Goal: Task Accomplishment & Management: Use online tool/utility

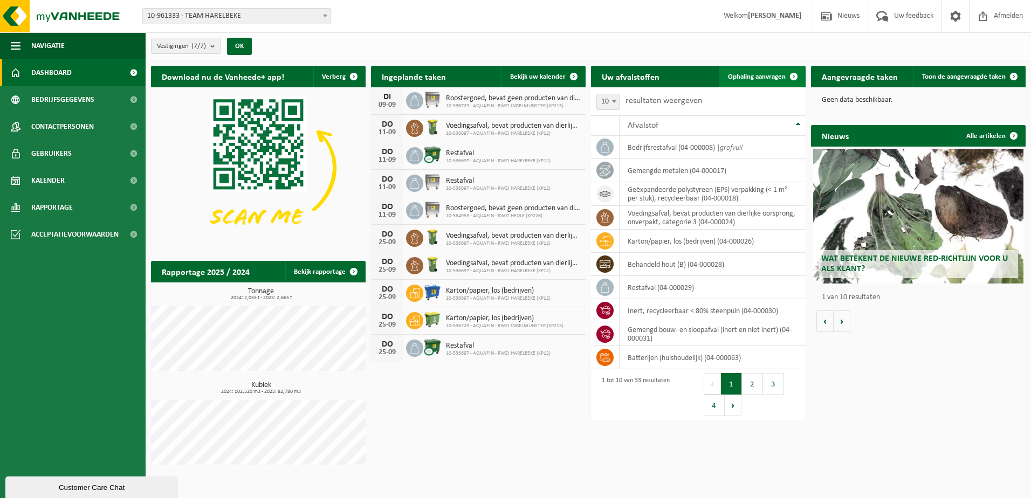
click at [766, 77] on span "Ophaling aanvragen" at bounding box center [757, 76] width 58 height 7
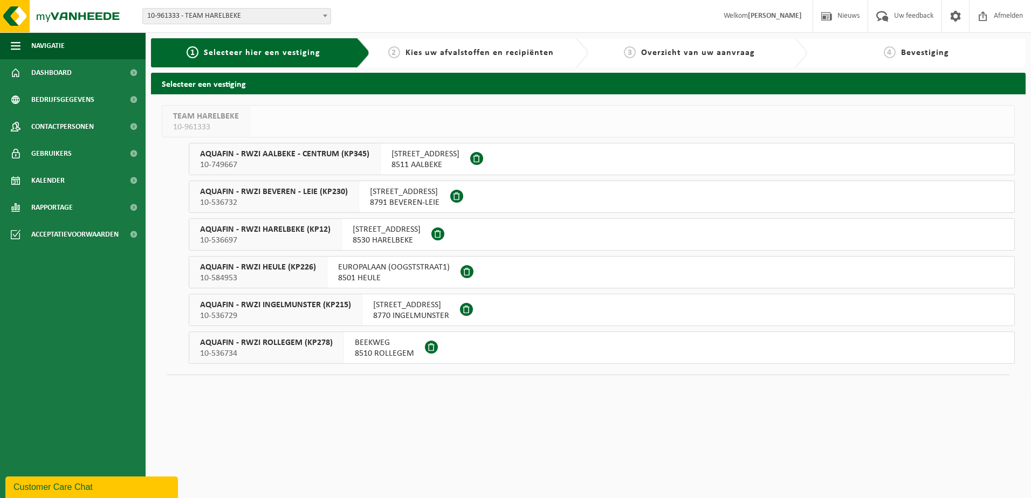
click at [317, 311] on span "10-536729" at bounding box center [275, 316] width 151 height 11
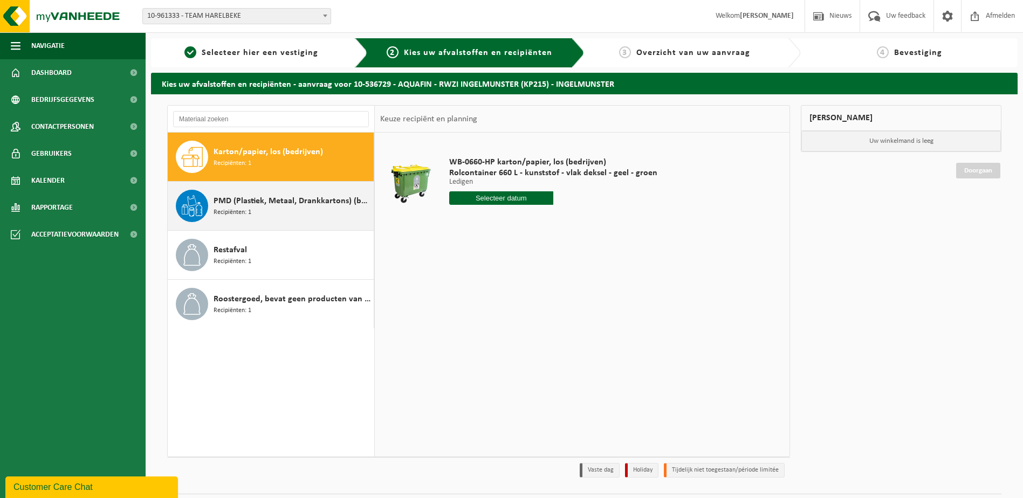
click at [300, 209] on div "PMD (Plastiek, Metaal, Drankkartons) (bedrijven) Recipiënten: 1" at bounding box center [292, 206] width 157 height 32
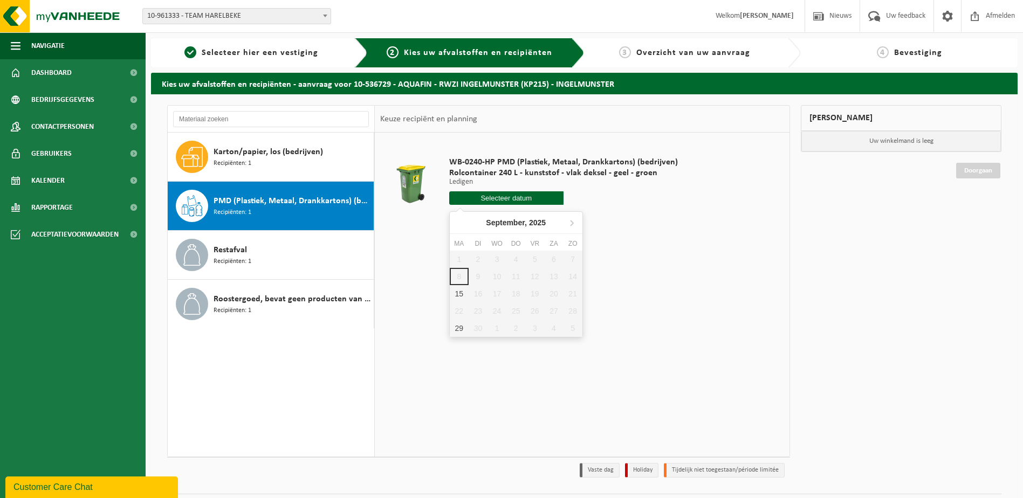
click at [503, 194] on input "text" at bounding box center [506, 197] width 114 height 13
click at [457, 292] on div "15" at bounding box center [459, 293] width 19 height 17
type input "Van 2025-09-15"
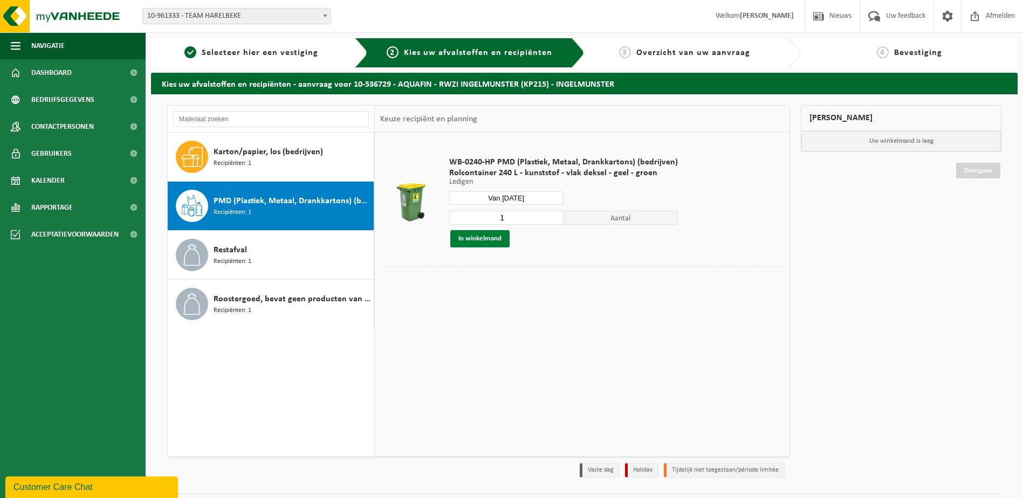
click at [483, 238] on button "In winkelmand" at bounding box center [479, 238] width 59 height 17
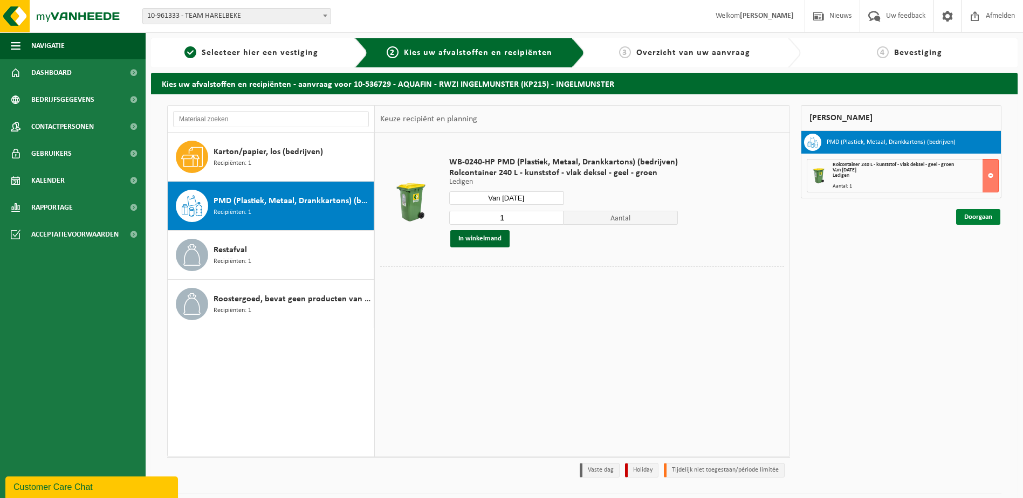
click at [978, 214] on link "Doorgaan" at bounding box center [978, 217] width 44 height 16
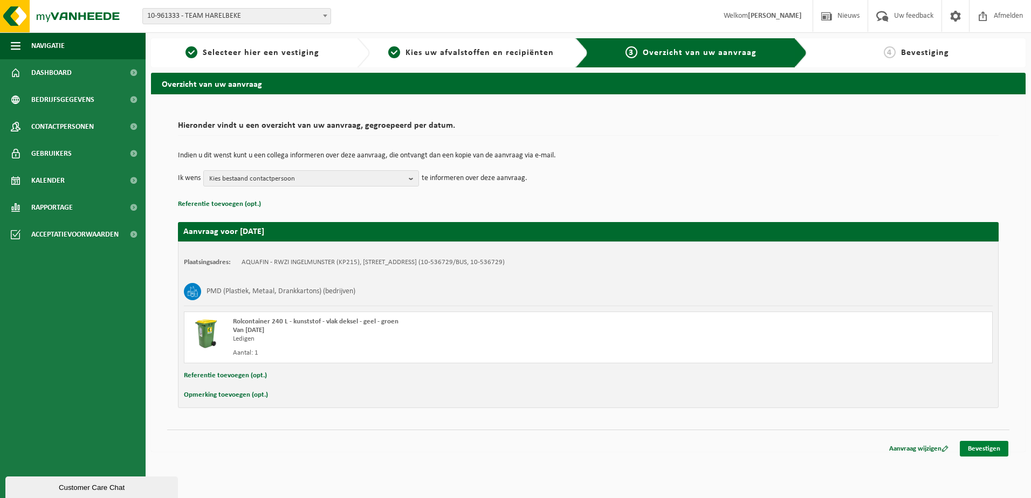
click at [990, 449] on link "Bevestigen" at bounding box center [984, 449] width 49 height 16
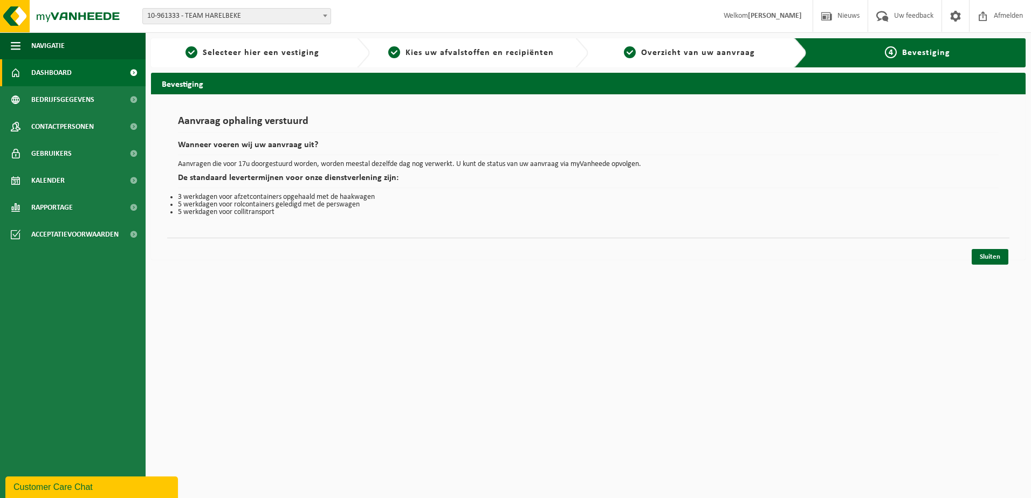
click at [51, 69] on span "Dashboard" at bounding box center [51, 72] width 40 height 27
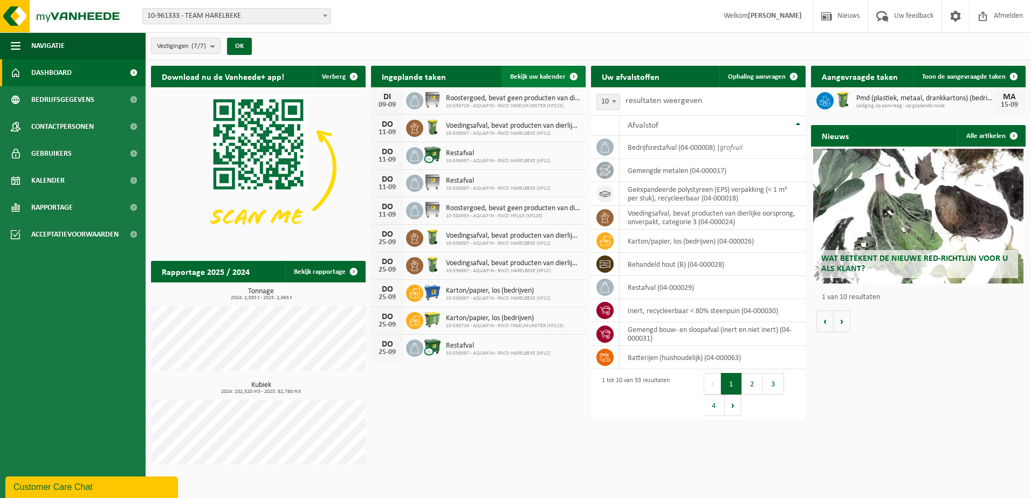
click at [574, 74] on span at bounding box center [574, 77] width 22 height 22
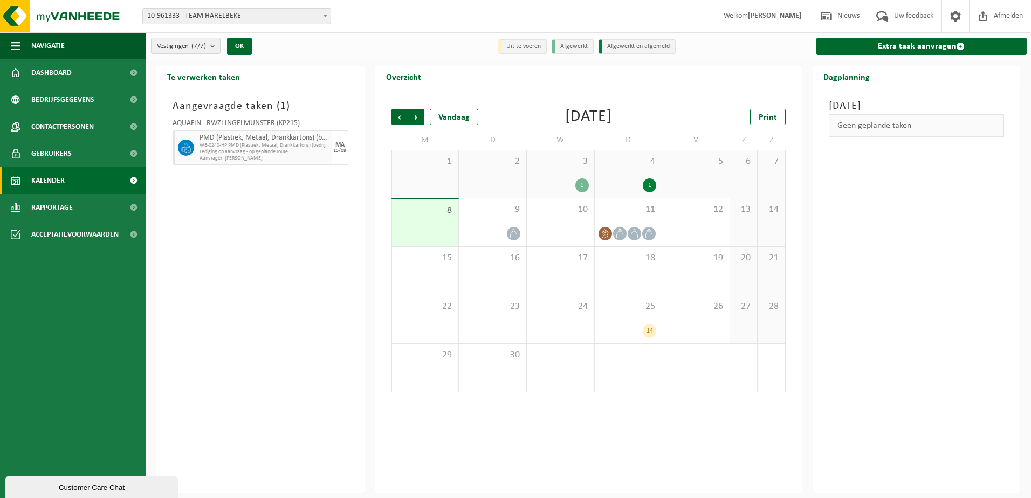
click at [525, 47] on li "Uit te voeren" at bounding box center [522, 46] width 49 height 15
click at [81, 67] on link "Dashboard" at bounding box center [73, 72] width 146 height 27
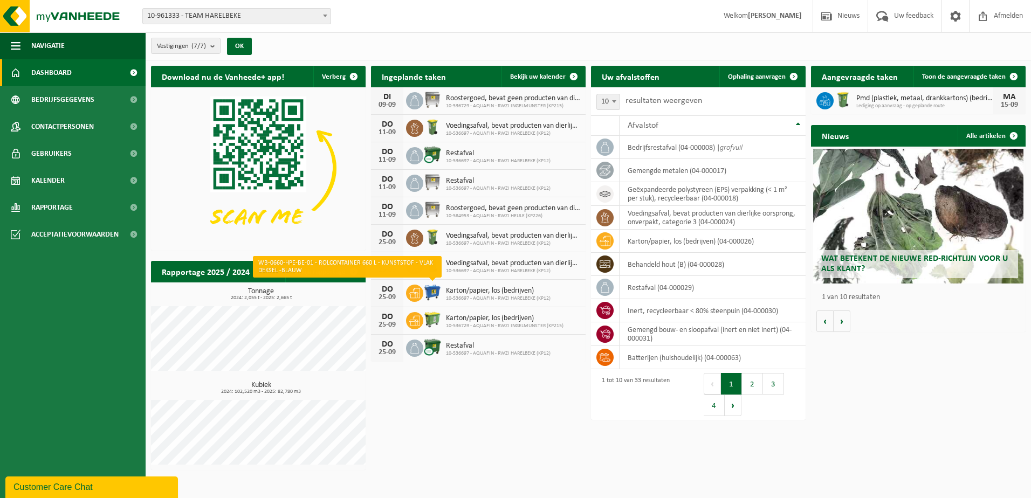
click at [427, 287] on img at bounding box center [432, 292] width 18 height 18
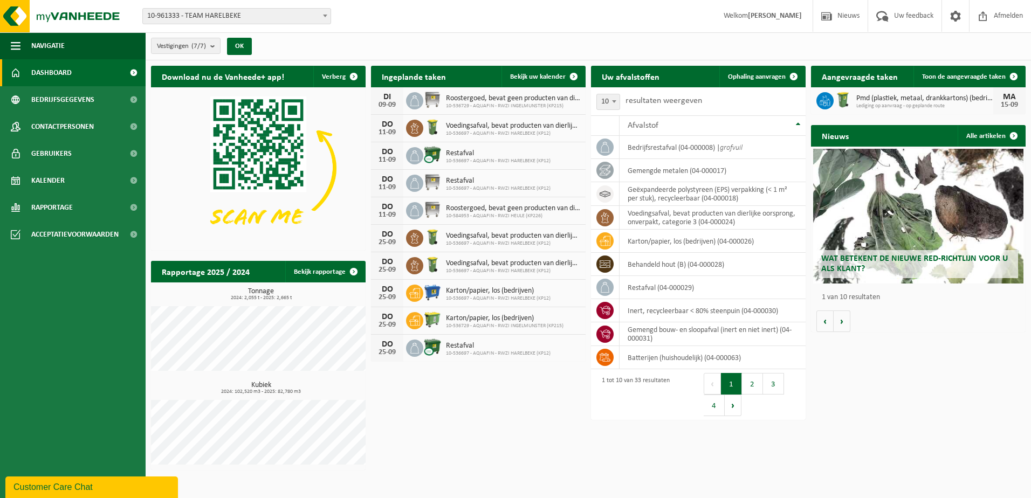
click at [437, 290] on img at bounding box center [432, 292] width 18 height 18
